Goal: Information Seeking & Learning: Find specific fact

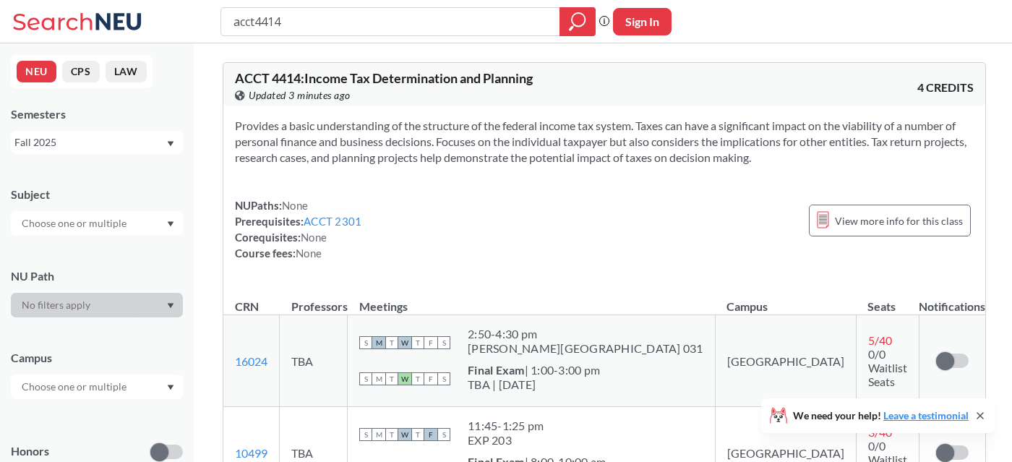
click at [316, 23] on input "acct4414" at bounding box center [390, 21] width 317 height 25
click at [316, 22] on input "acct4414" at bounding box center [390, 21] width 317 height 25
type input "acct3"
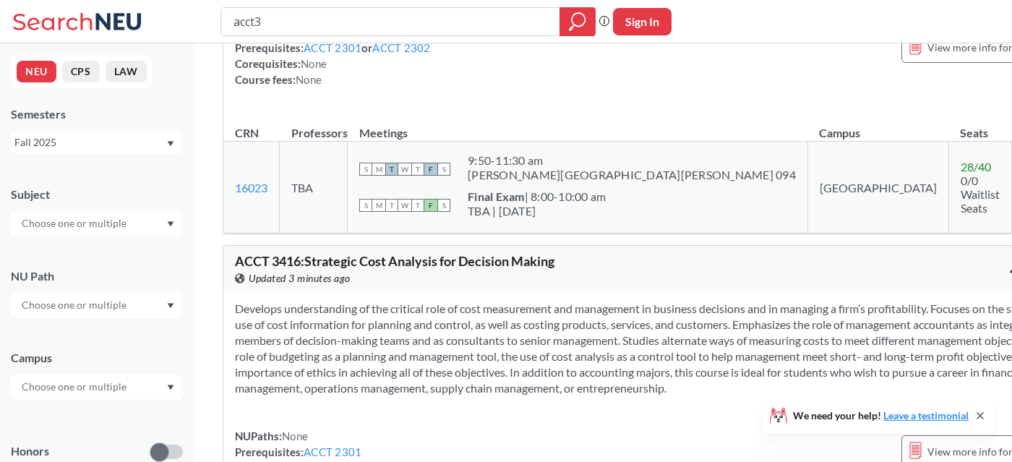
scroll to position [5063, 0]
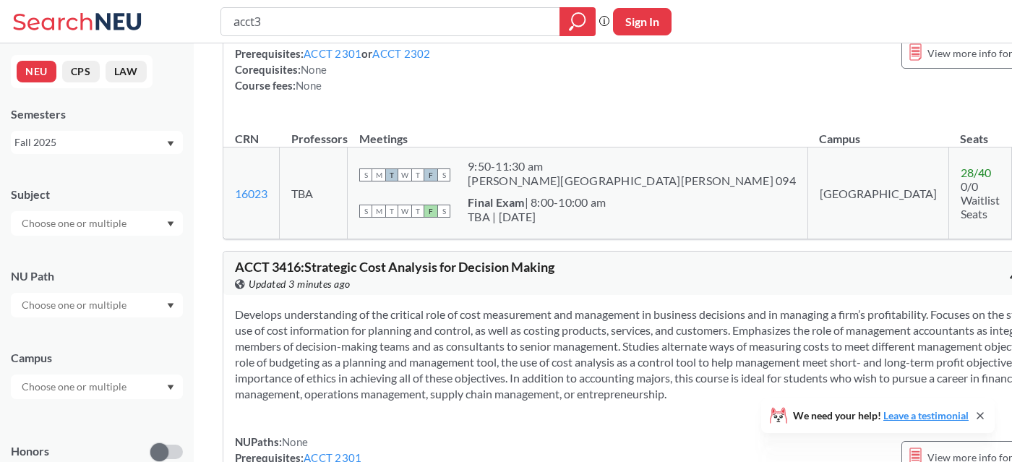
click at [371, 19] on input "acct3" at bounding box center [390, 21] width 317 height 25
type input "acct31"
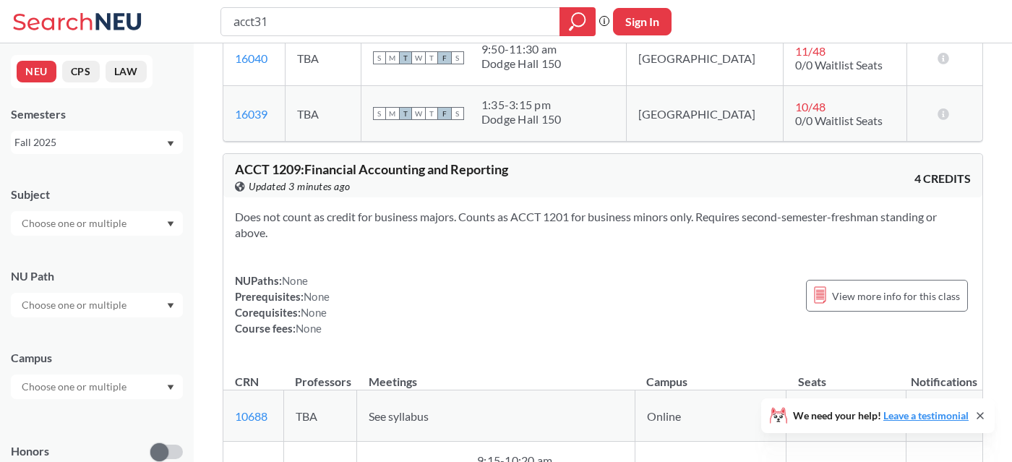
scroll to position [1185, 0]
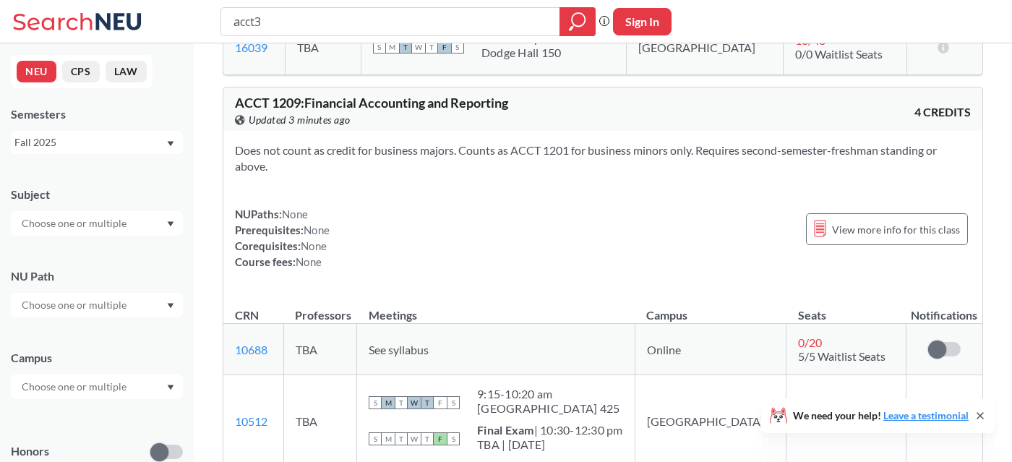
type input "acct"
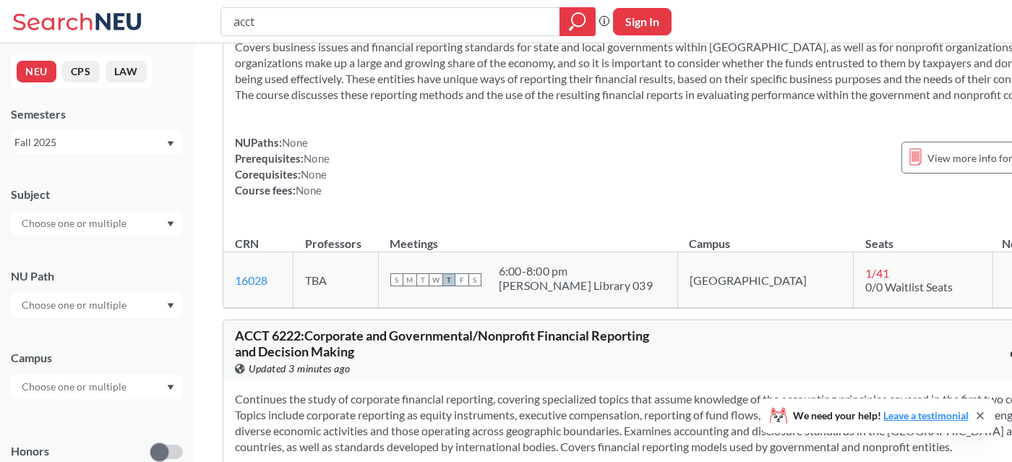
scroll to position [3566, 0]
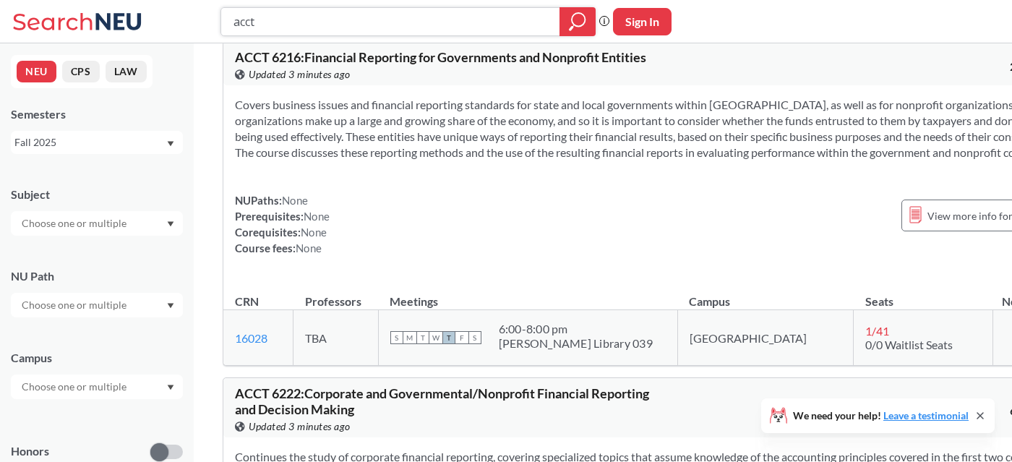
click at [438, 30] on input "acct" at bounding box center [390, 21] width 317 height 25
type input "acct3416"
